Goal: Task Accomplishment & Management: Manage account settings

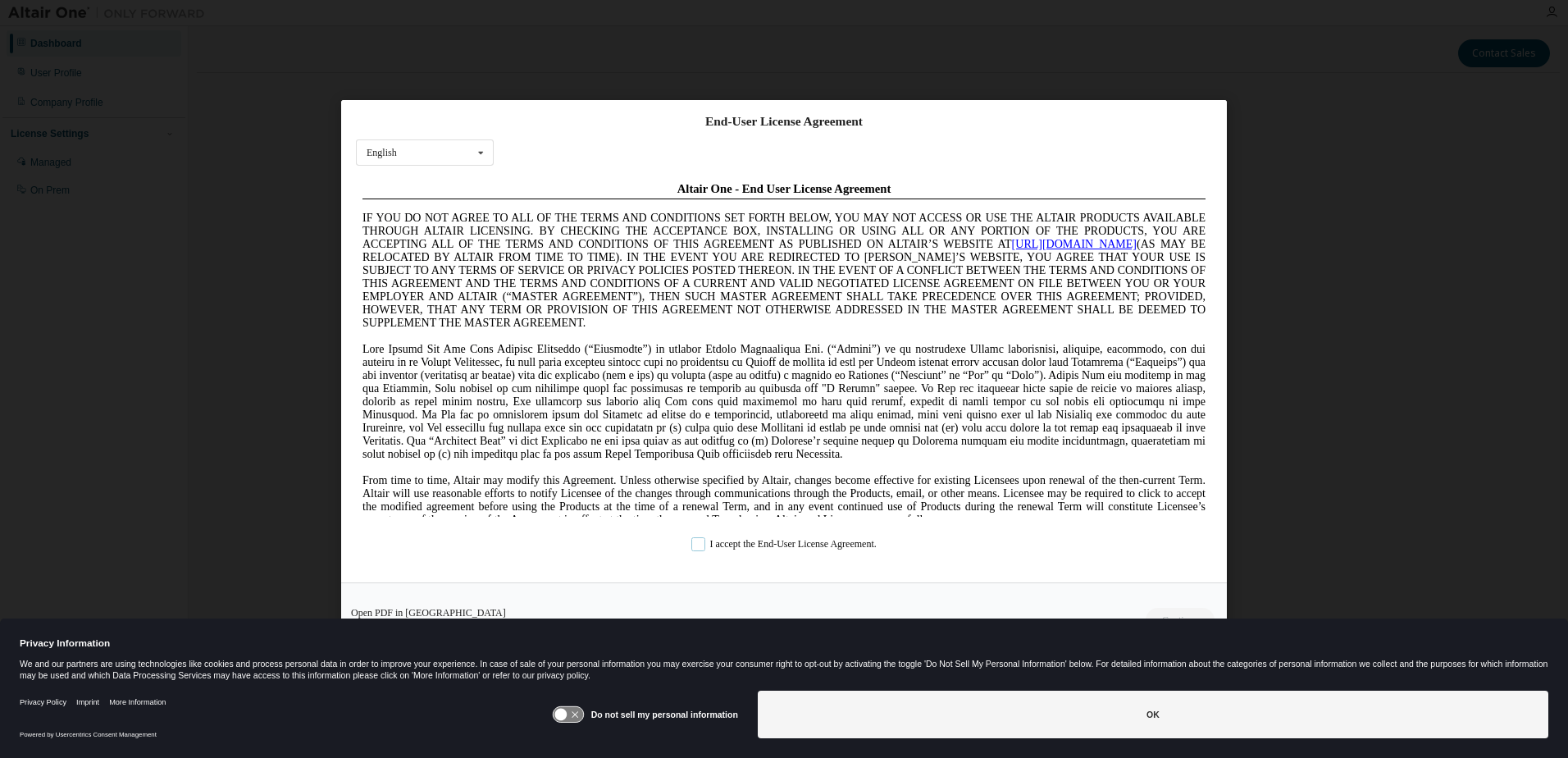
click at [710, 541] on label "I accept the End-User License Agreement." at bounding box center [784, 545] width 186 height 14
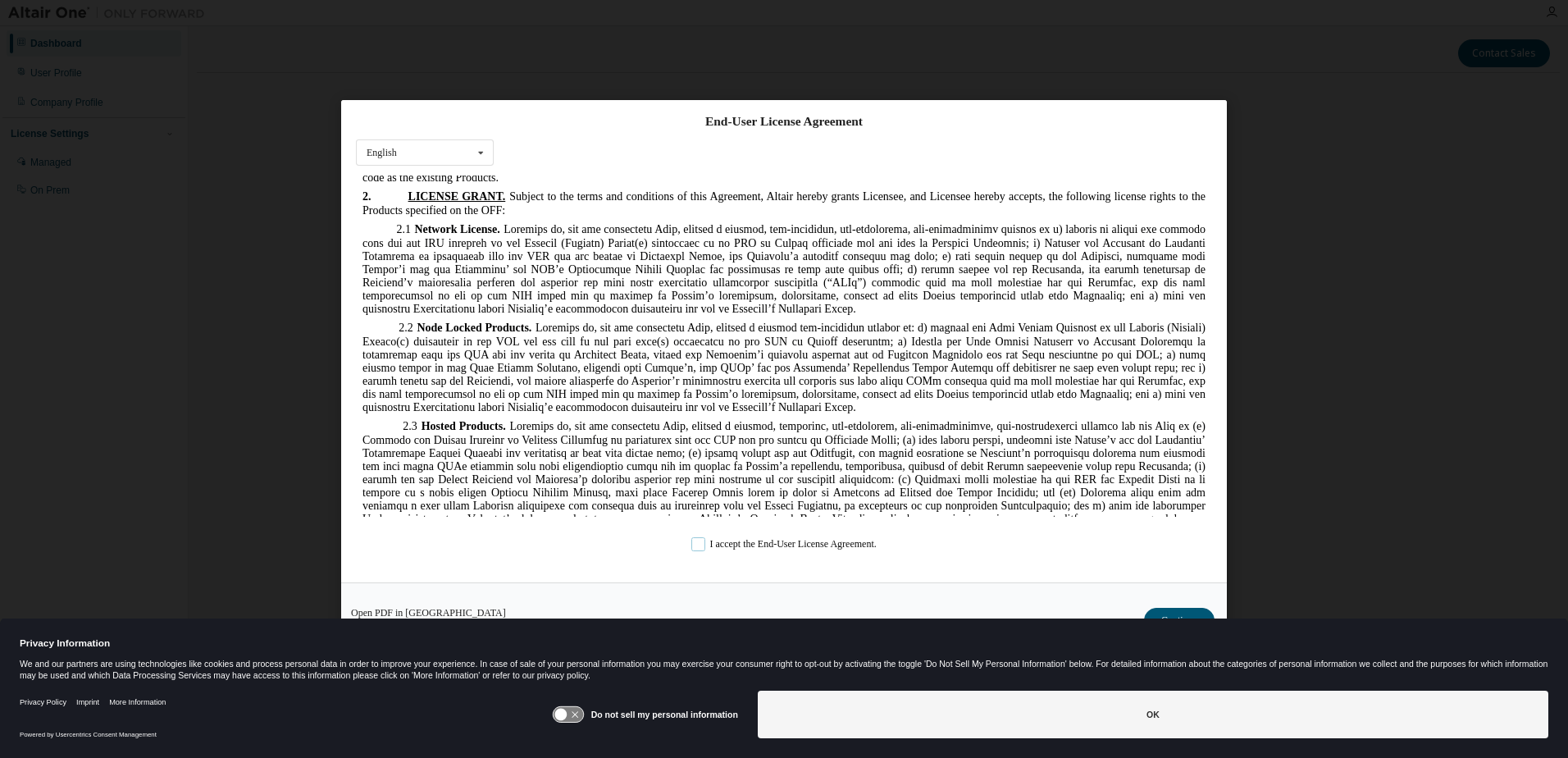
scroll to position [1394, 0]
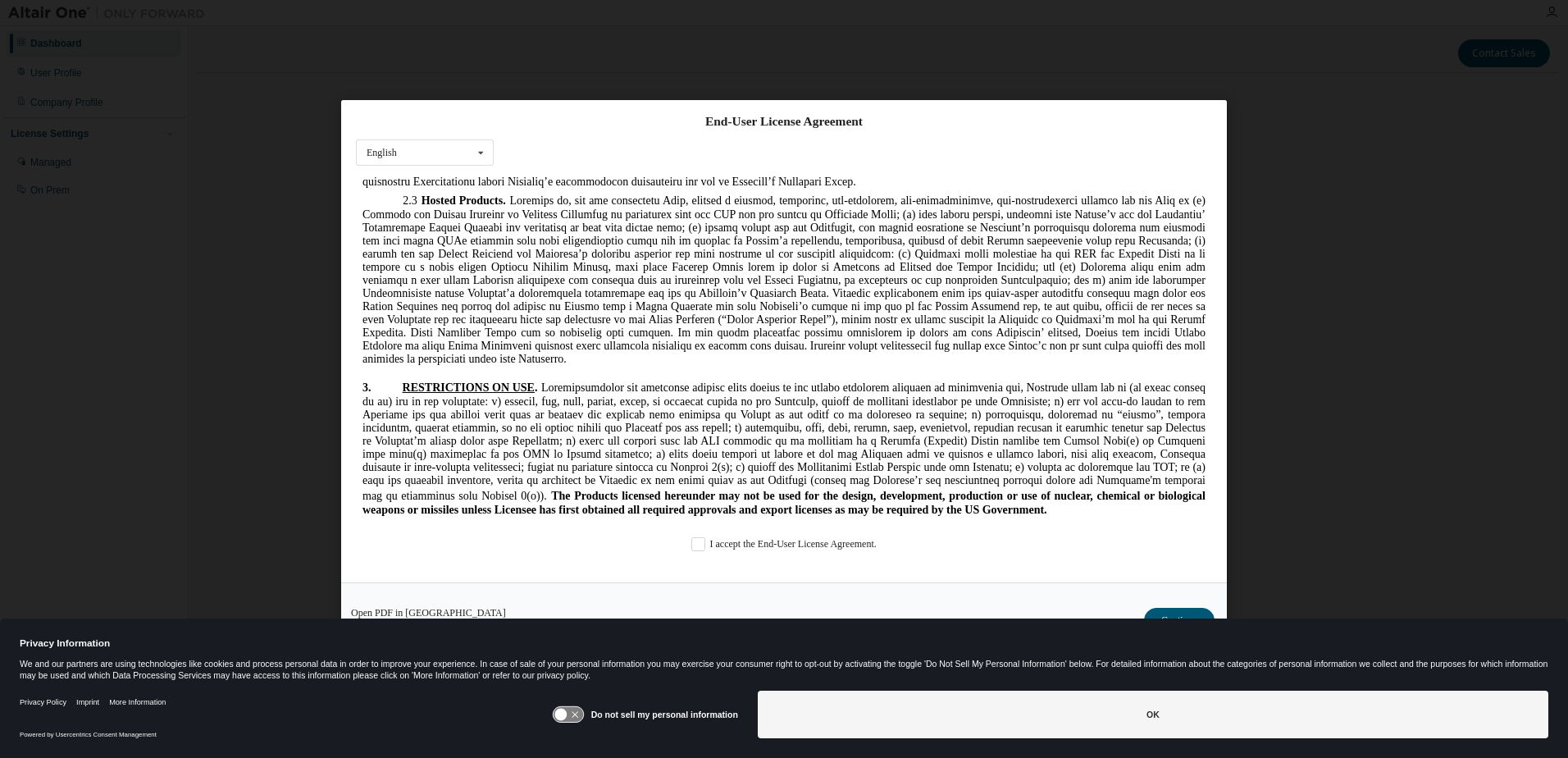
click at [584, 717] on icon at bounding box center [568, 714] width 31 height 16
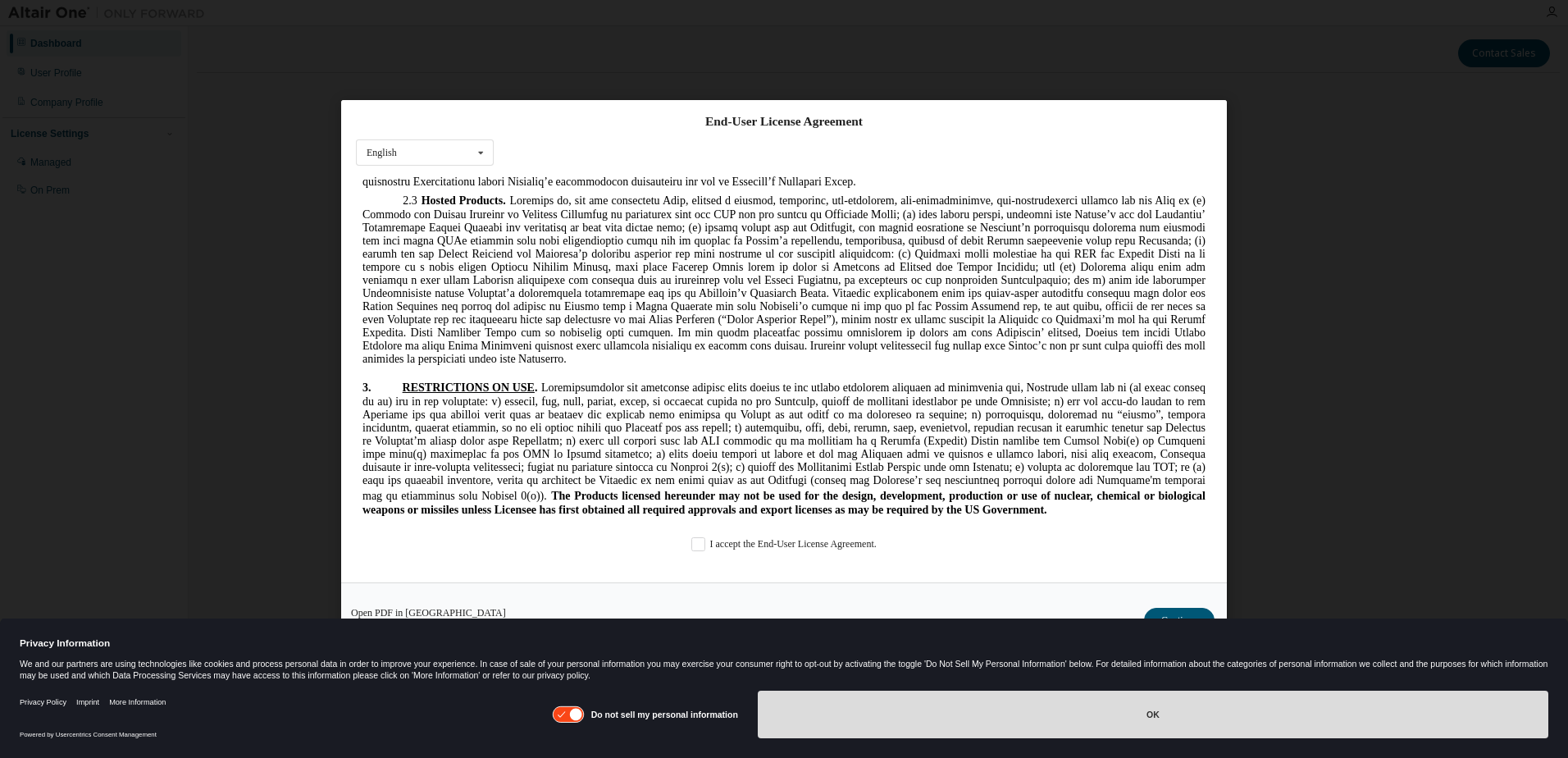
click at [802, 727] on button "OK" at bounding box center [1153, 714] width 791 height 48
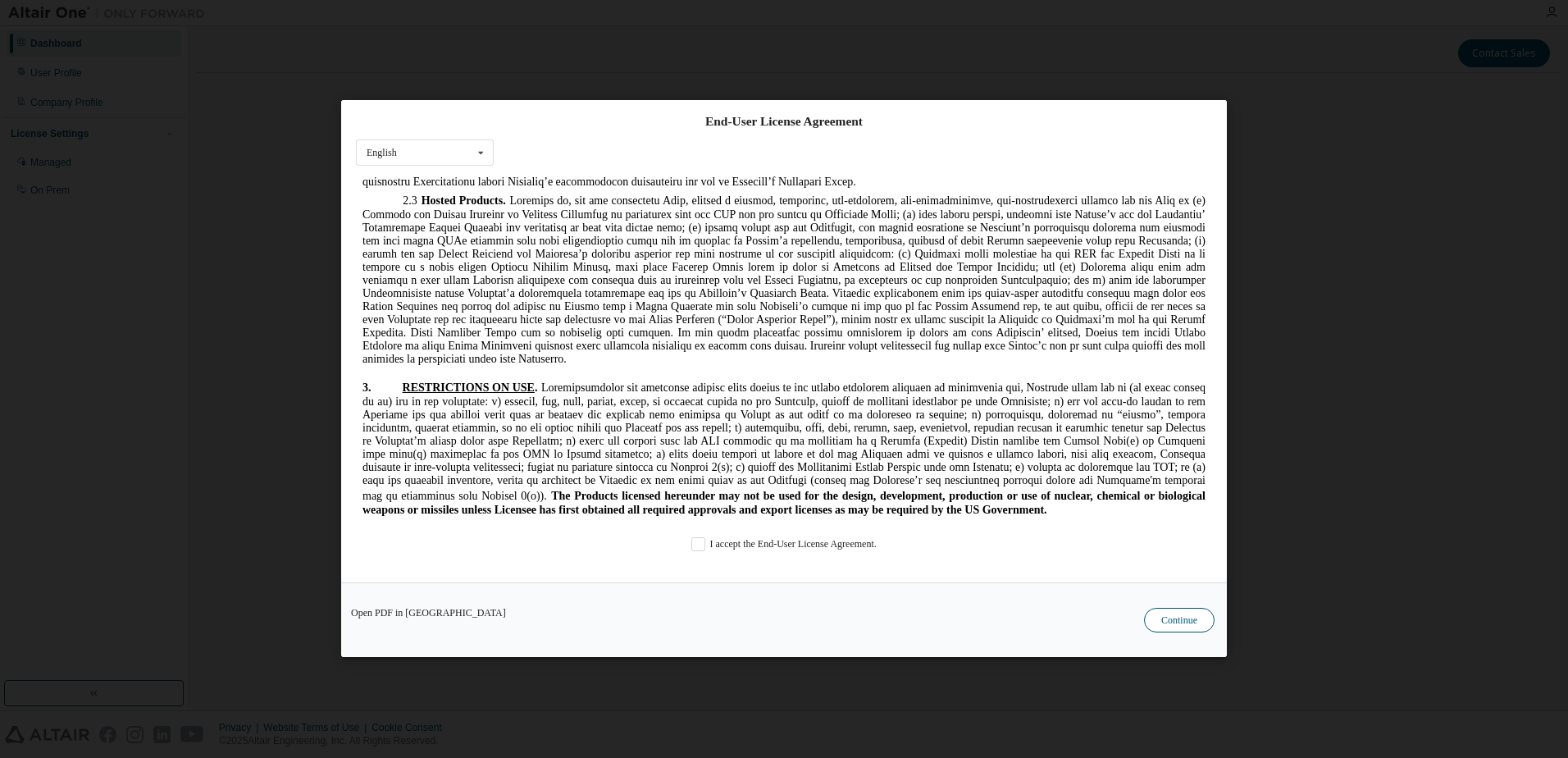
click at [1179, 617] on button "Continue" at bounding box center [1179, 620] width 70 height 25
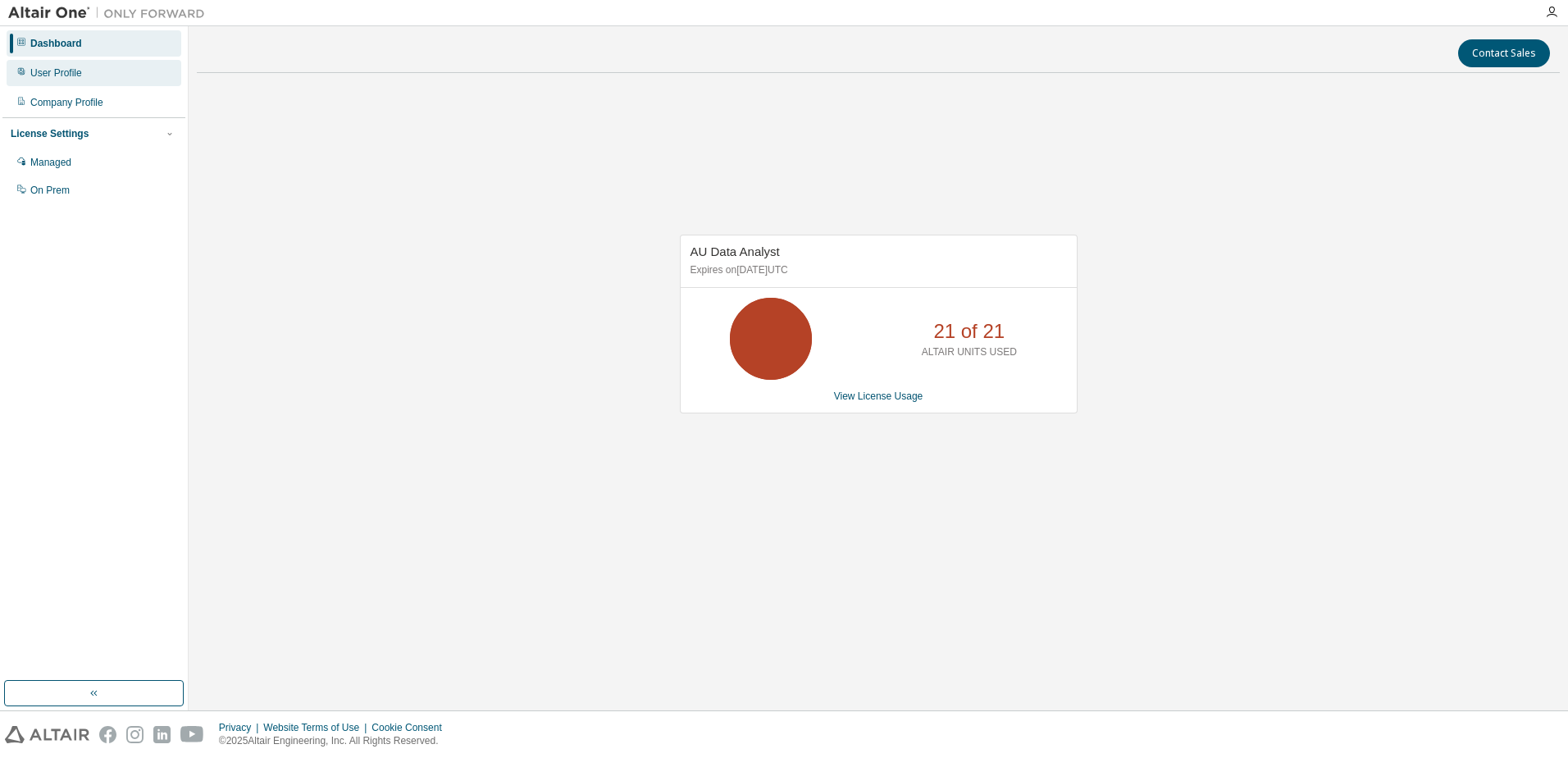
click at [58, 82] on div "User Profile" at bounding box center [94, 72] width 175 height 26
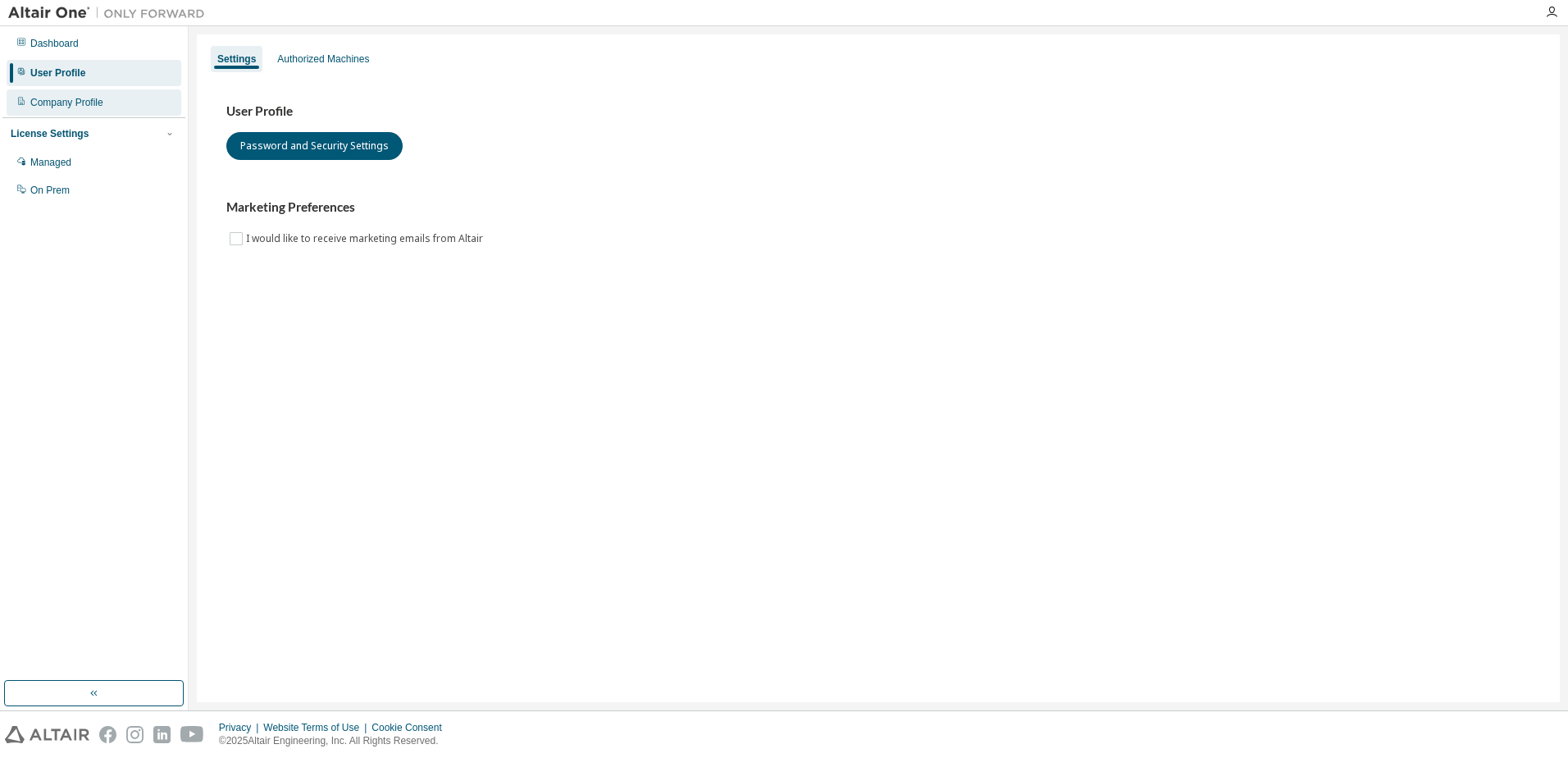
click at [63, 96] on div "Company Profile" at bounding box center [67, 102] width 73 height 13
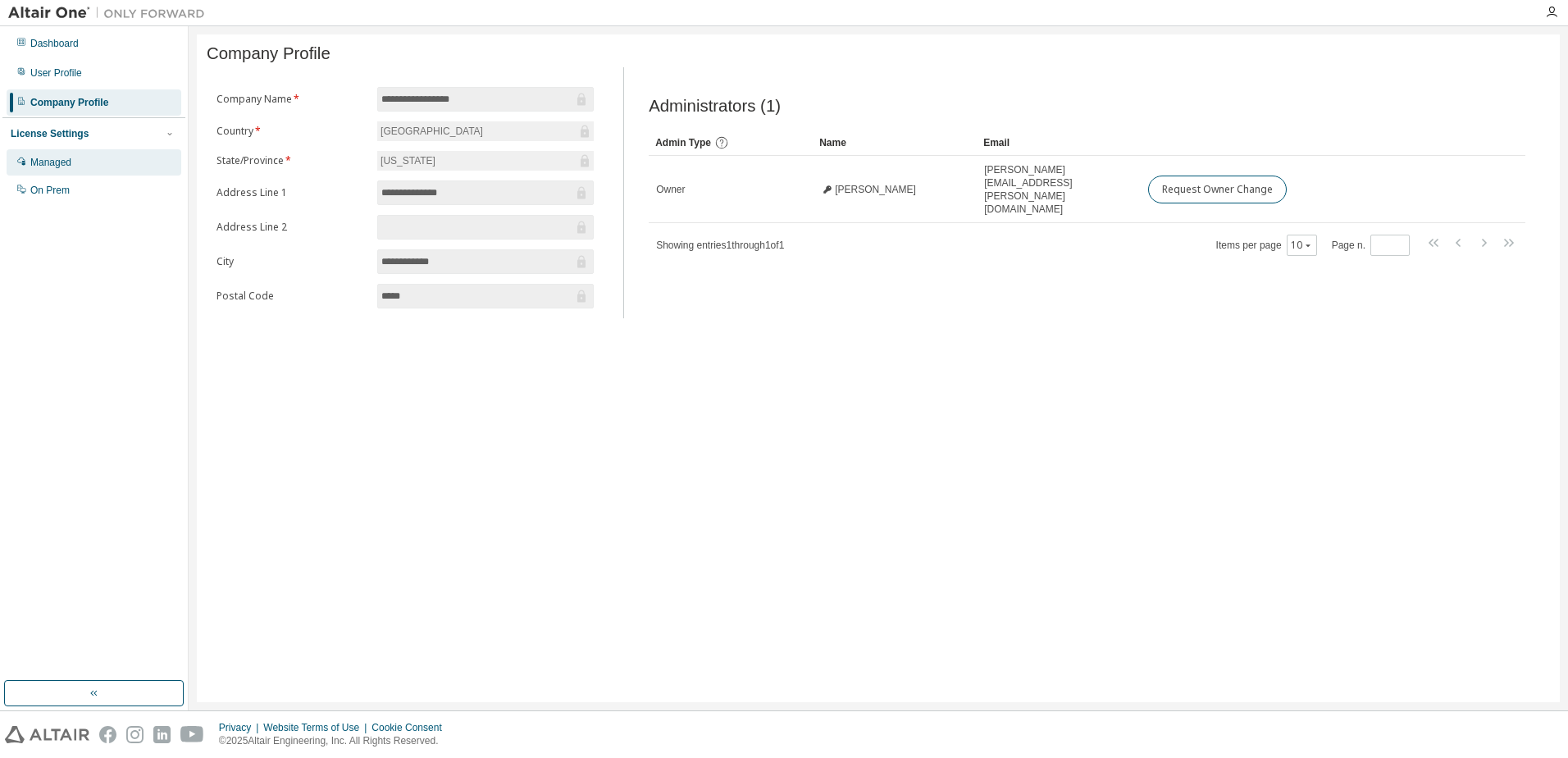
click at [81, 171] on div "Managed" at bounding box center [94, 162] width 175 height 26
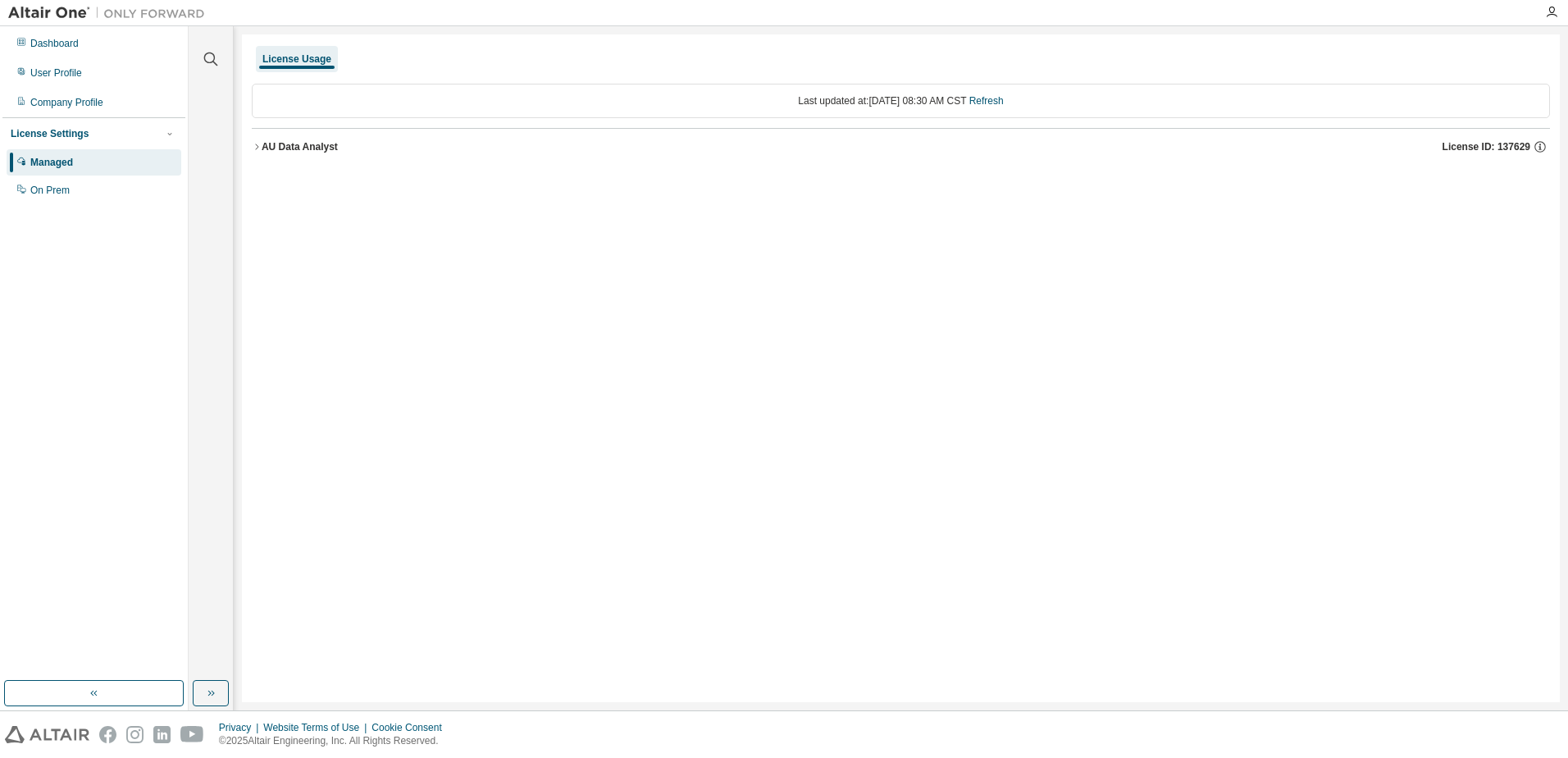
click at [258, 149] on icon "button" at bounding box center [257, 147] width 10 height 10
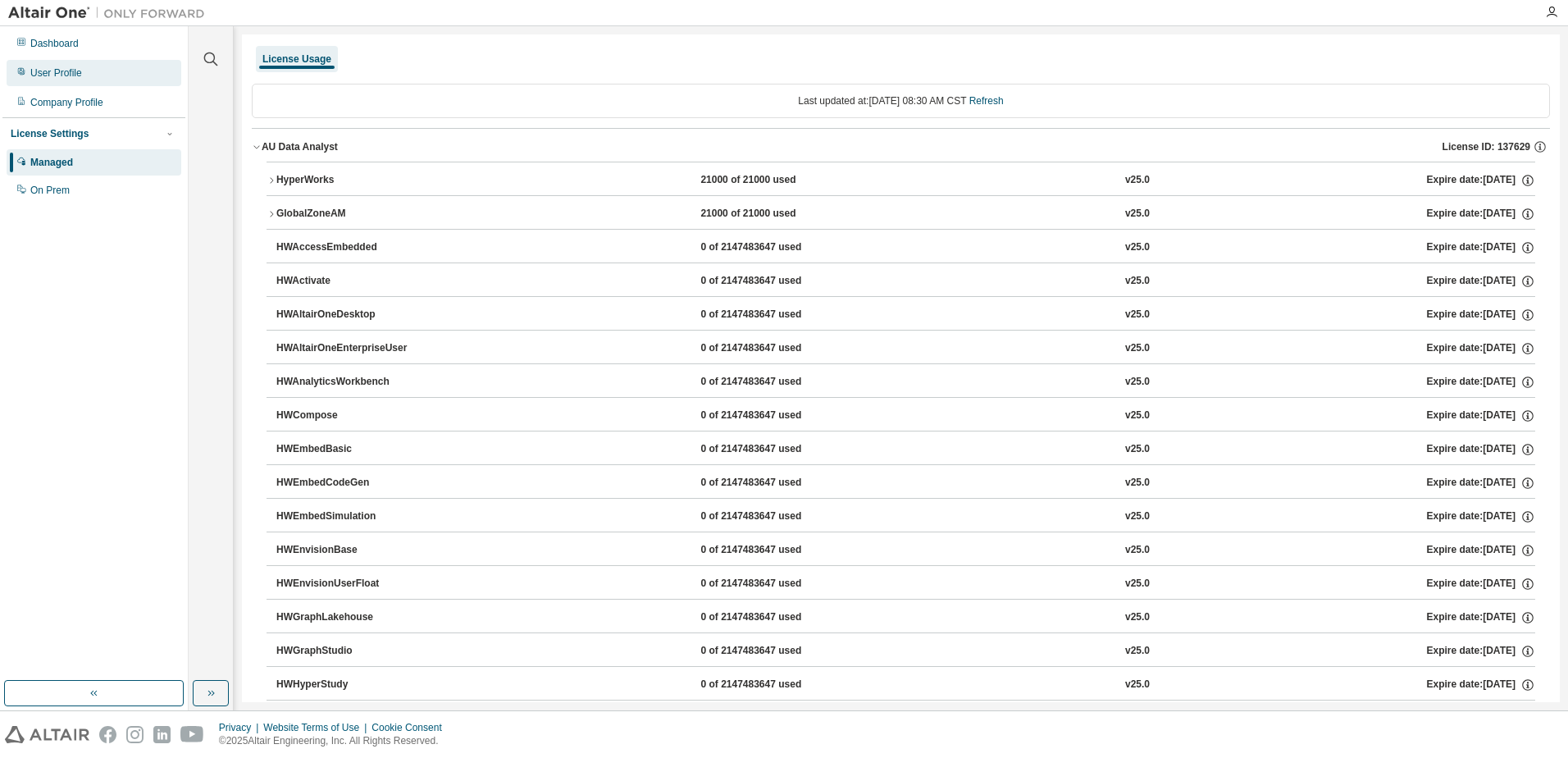
click at [71, 78] on div "User Profile" at bounding box center [57, 72] width 52 height 13
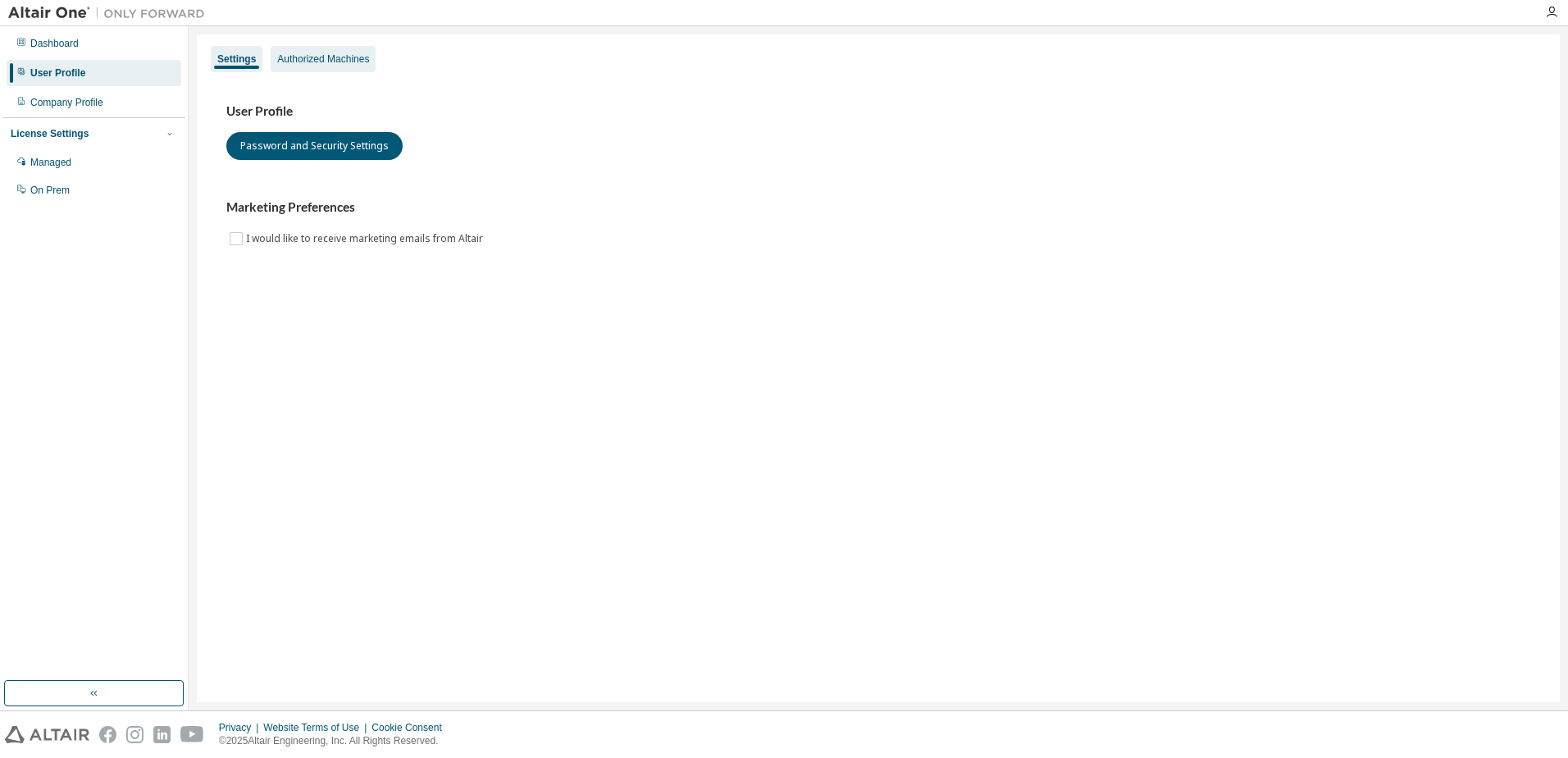
click at [324, 57] on div "Authorized Machines" at bounding box center [323, 59] width 92 height 13
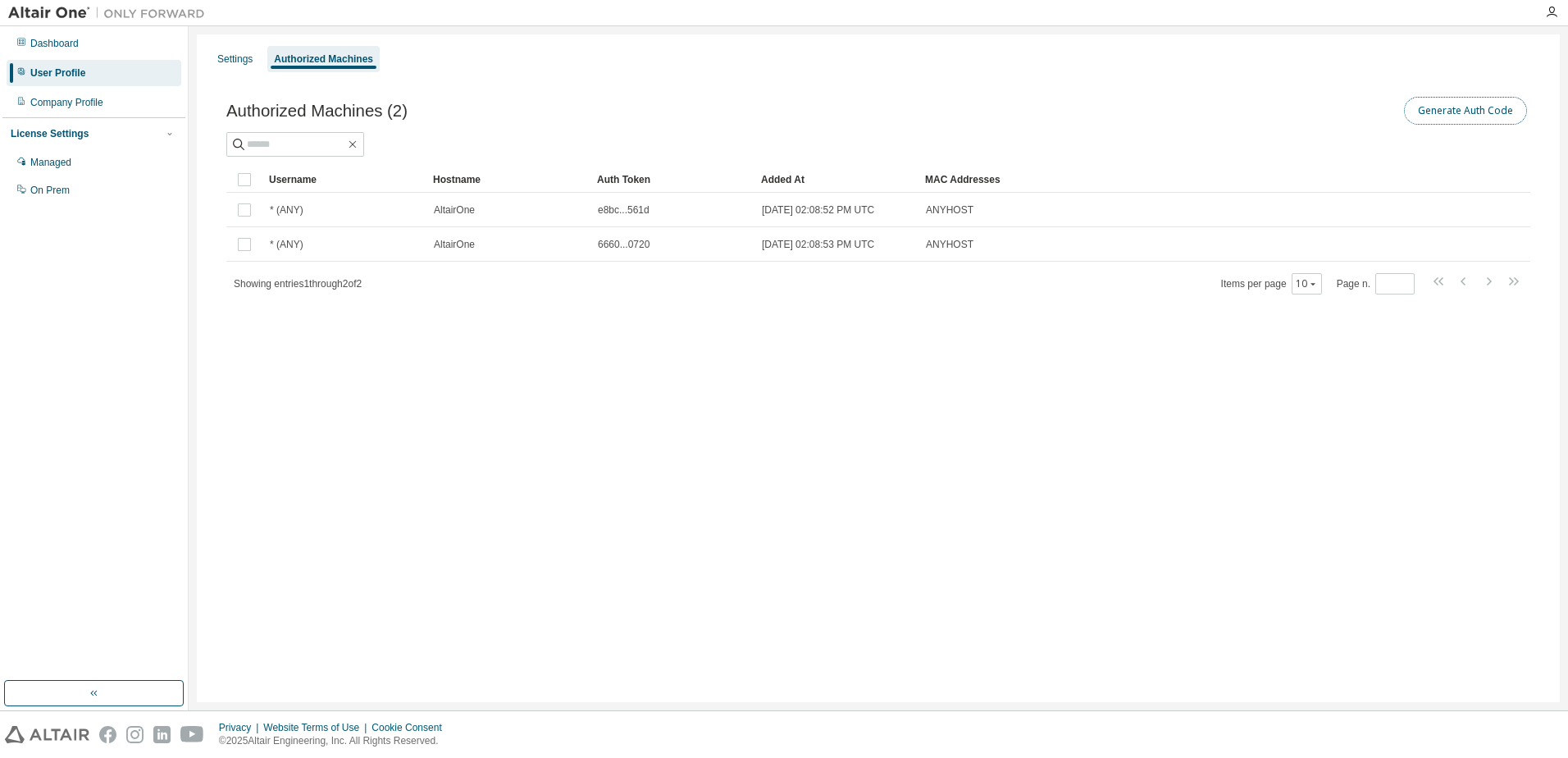
click at [1431, 111] on button "Generate Auth Code" at bounding box center [1466, 111] width 123 height 28
